Goal: Task Accomplishment & Management: Manage account settings

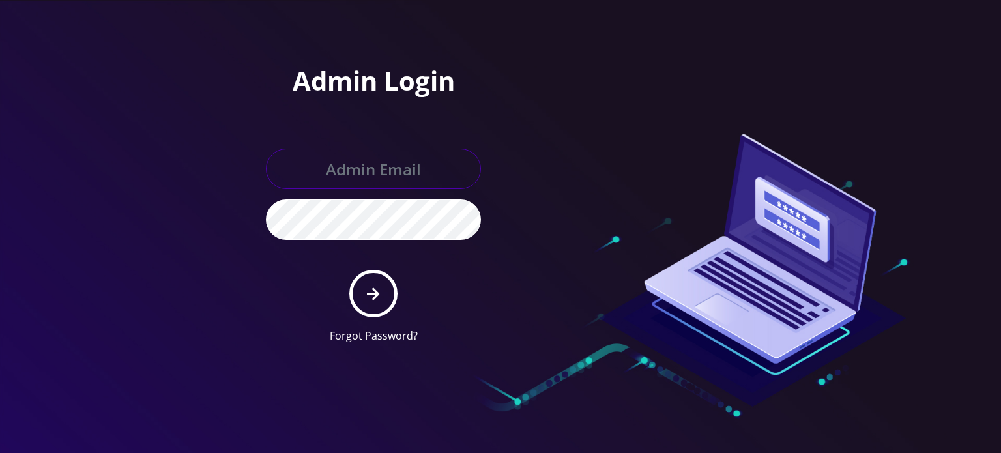
type input "[EMAIL_ADDRESS][DOMAIN_NAME]"
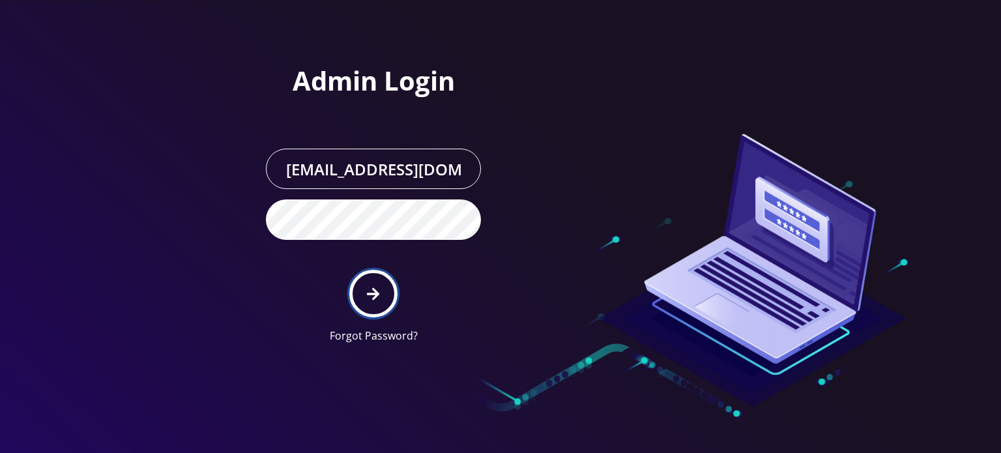
click at [378, 291] on icon "submit" at bounding box center [373, 294] width 12 height 14
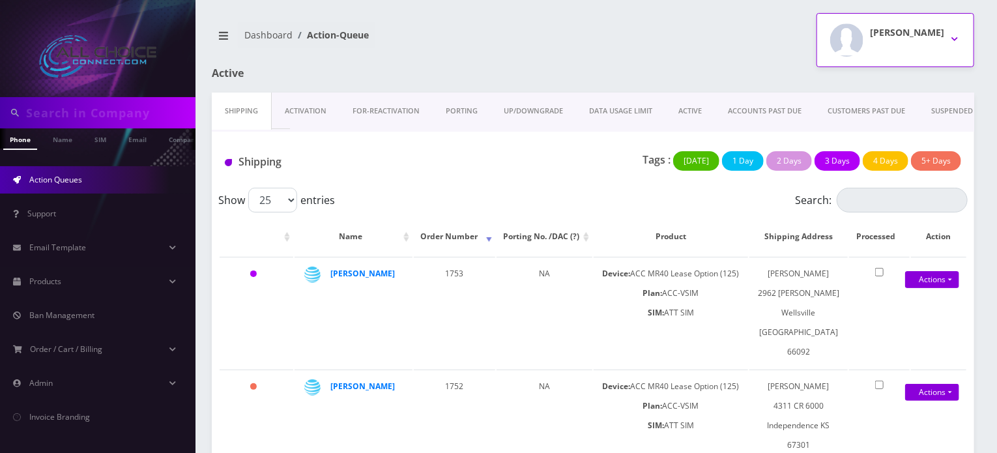
click at [919, 35] on h2 "Rob W" at bounding box center [907, 32] width 74 height 11
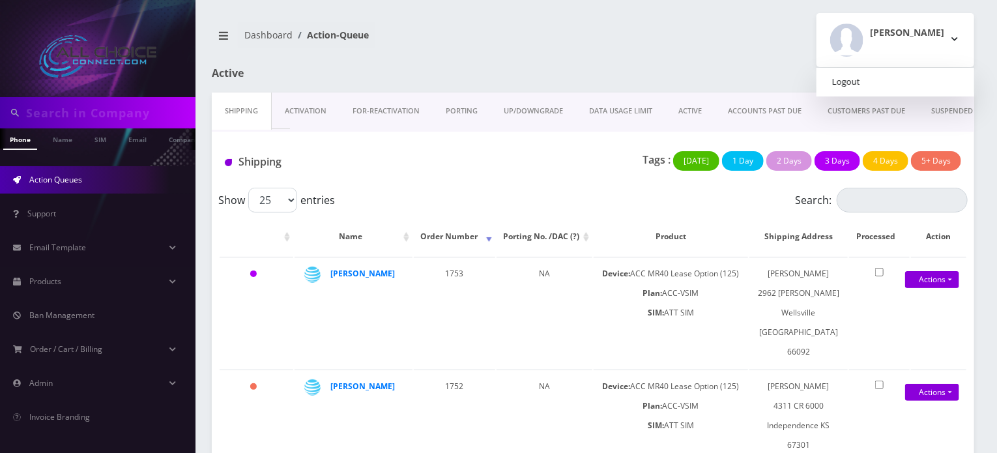
click at [893, 83] on link "Logout" at bounding box center [895, 82] width 158 height 18
